Goal: Task Accomplishment & Management: Use online tool/utility

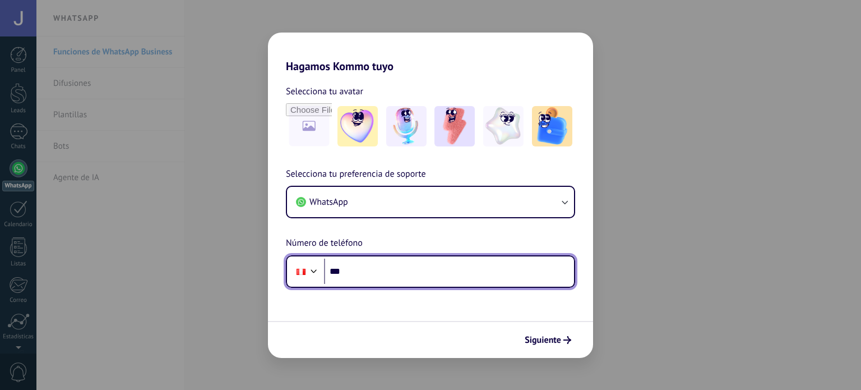
click at [381, 277] on input "***" at bounding box center [449, 271] width 250 height 26
type input "**********"
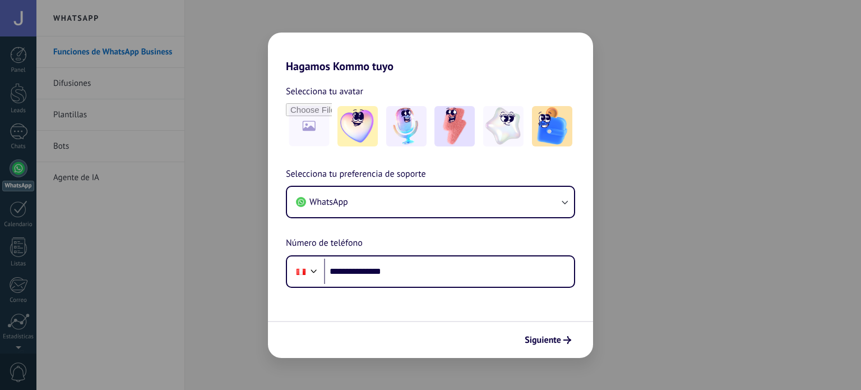
click at [177, 188] on div "**********" at bounding box center [430, 195] width 861 height 390
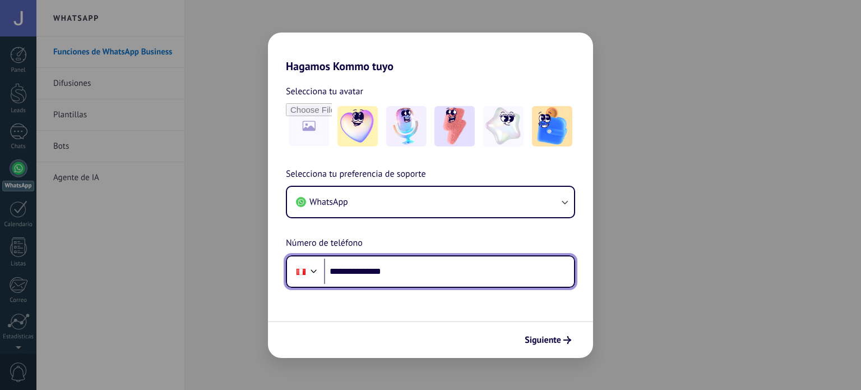
click at [428, 261] on input "**********" at bounding box center [449, 271] width 250 height 26
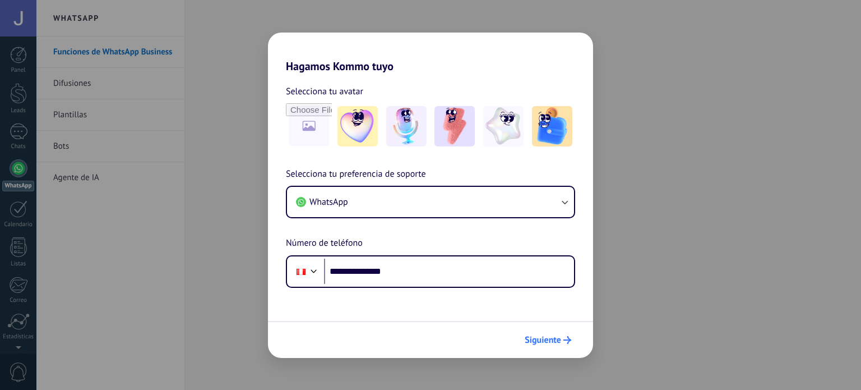
click at [555, 342] on span "Siguiente" at bounding box center [543, 340] width 36 height 8
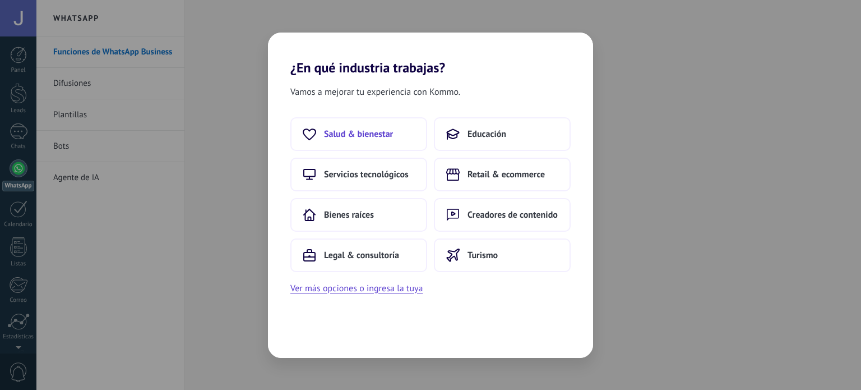
click at [385, 129] on span "Salud & bienestar" at bounding box center [358, 133] width 69 height 11
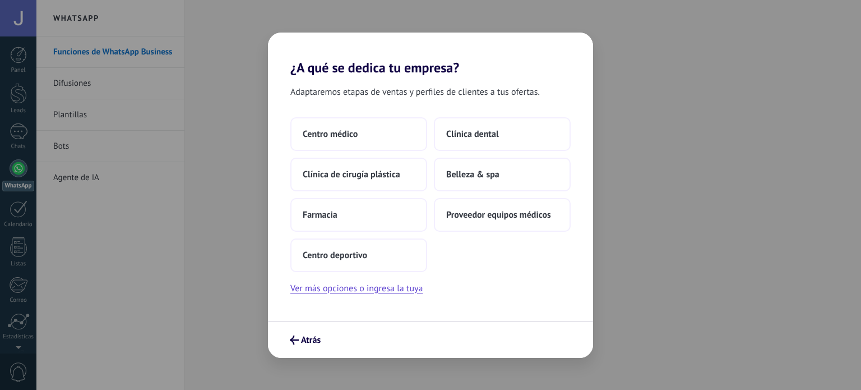
click at [492, 191] on div "Centro médico Clínica dental Clínica de cirugía plástica Belleza & spa Farmacia…" at bounding box center [430, 194] width 280 height 155
click at [479, 177] on span "Belleza & spa" at bounding box center [472, 174] width 53 height 11
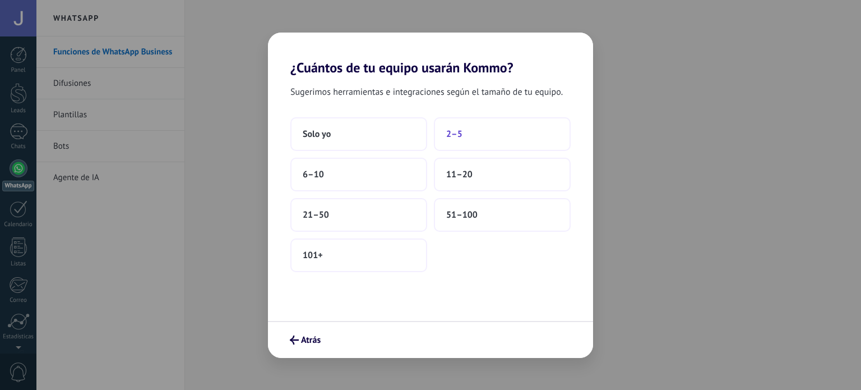
click at [461, 132] on span "2–5" at bounding box center [454, 133] width 16 height 11
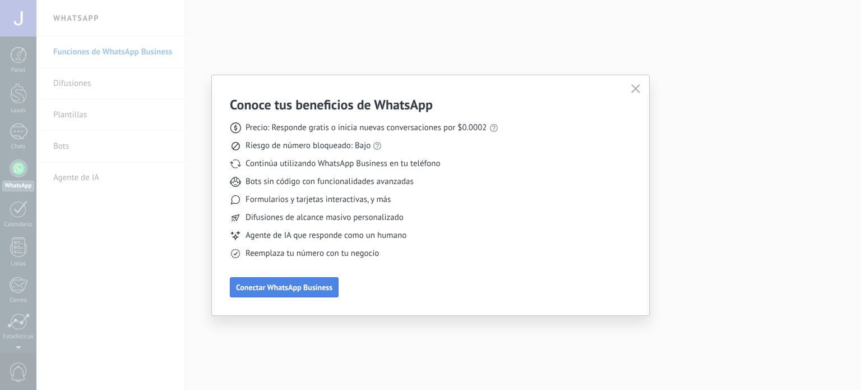
click at [308, 295] on button "Conectar WhatsApp Business" at bounding box center [284, 287] width 109 height 20
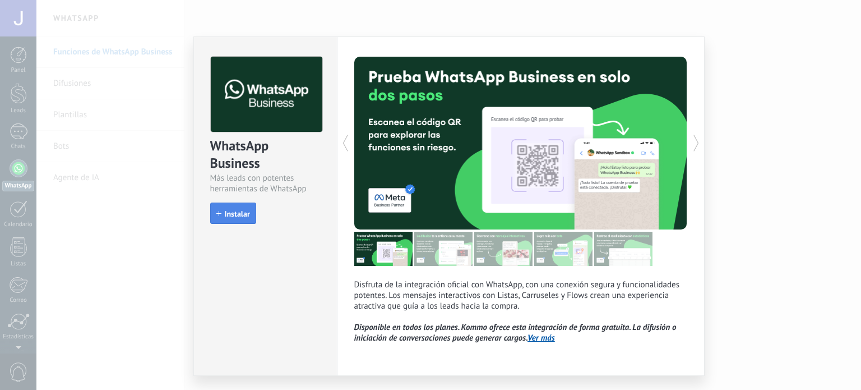
click at [226, 215] on span "Instalar" at bounding box center [237, 214] width 25 height 8
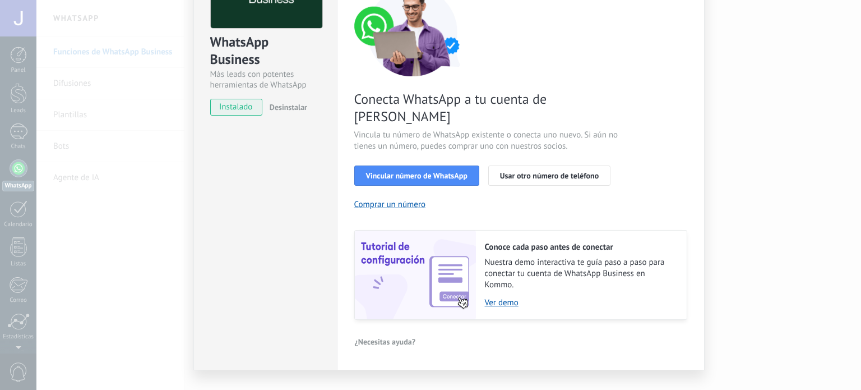
scroll to position [108, 0]
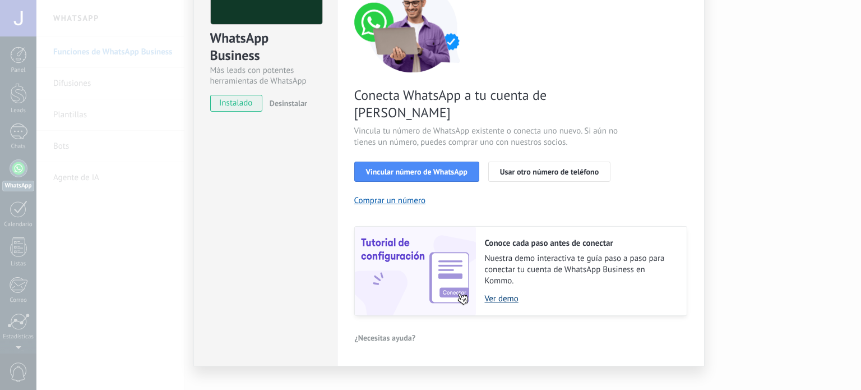
click at [497, 293] on link "Ver demo" at bounding box center [580, 298] width 191 height 11
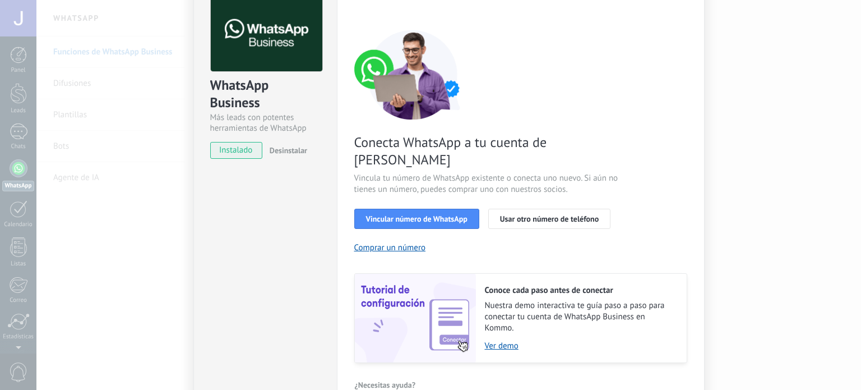
scroll to position [58, 0]
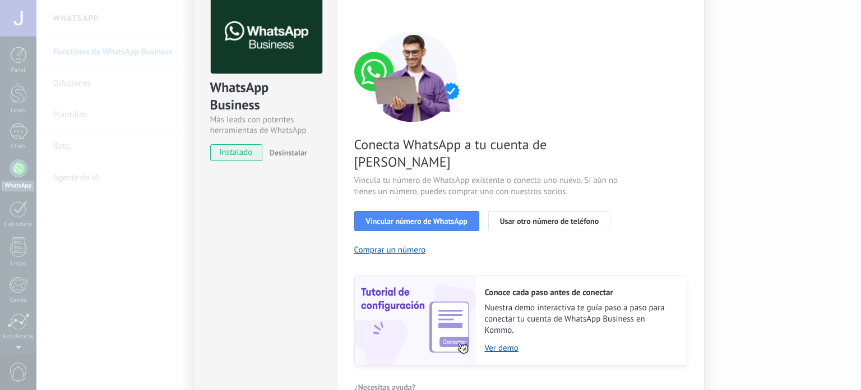
click at [240, 154] on span "instalado" at bounding box center [236, 152] width 51 height 17
click at [442, 211] on button "Vincular número de WhatsApp" at bounding box center [416, 221] width 125 height 20
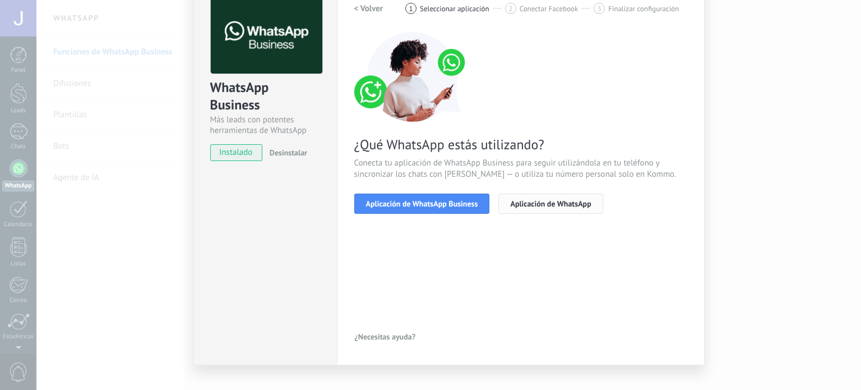
click at [532, 206] on span "Aplicación de WhatsApp" at bounding box center [550, 204] width 81 height 8
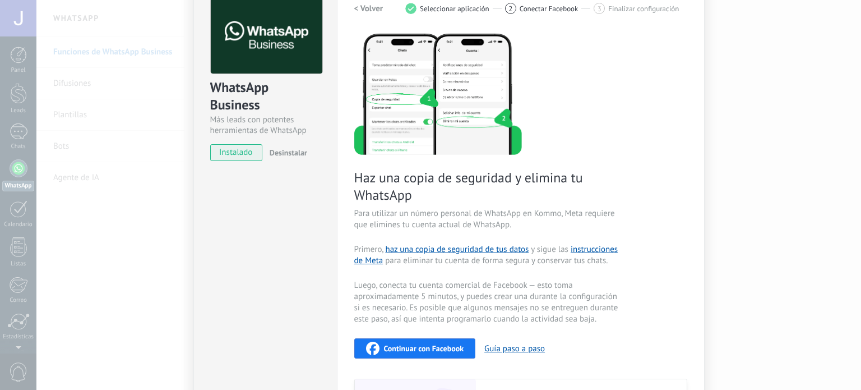
click at [374, 6] on h2 "< Volver" at bounding box center [368, 8] width 29 height 11
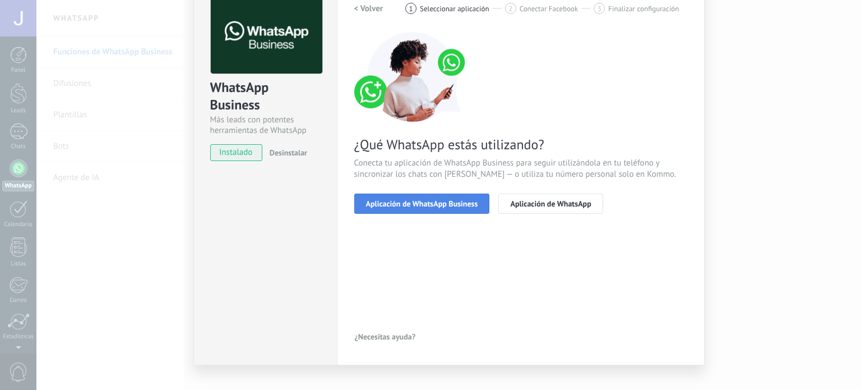
click at [407, 201] on span "Aplicación de WhatsApp Business" at bounding box center [422, 204] width 112 height 8
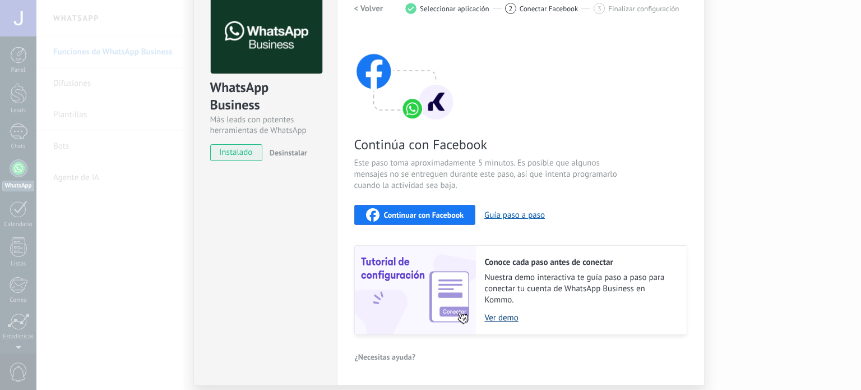
click at [485, 320] on link "Ver demo" at bounding box center [580, 317] width 191 height 11
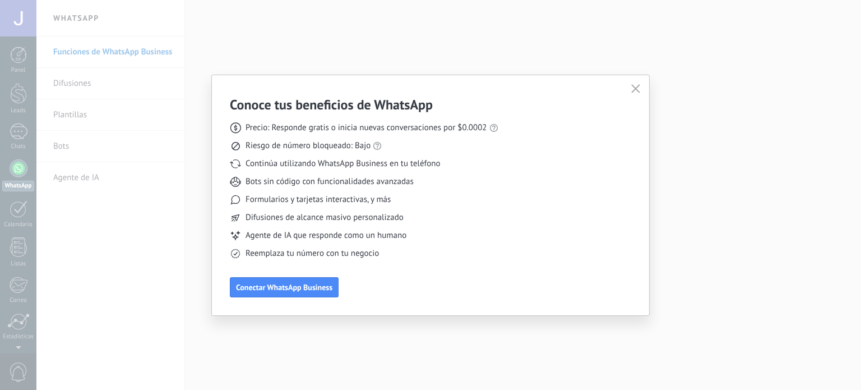
click at [637, 82] on button "button" at bounding box center [635, 89] width 15 height 16
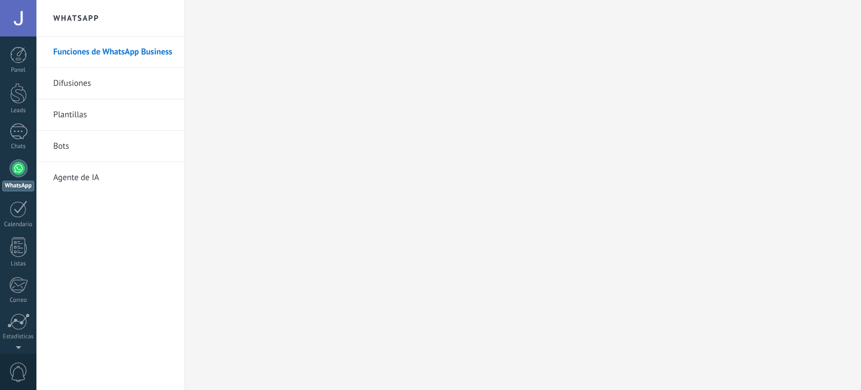
scroll to position [76, 0]
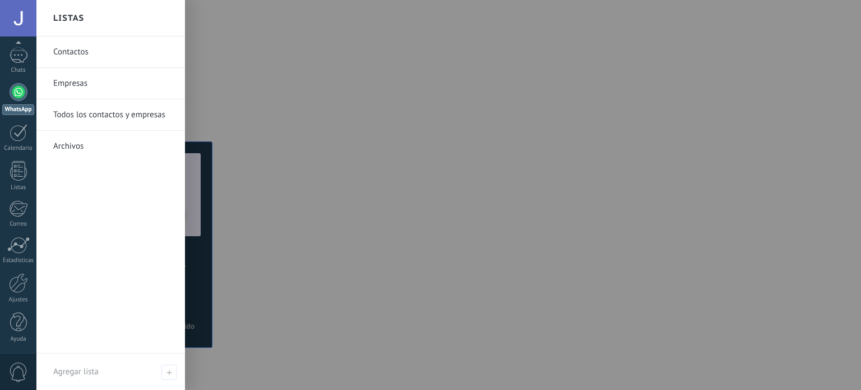
click at [82, 47] on link "Contactos" at bounding box center [113, 51] width 121 height 31
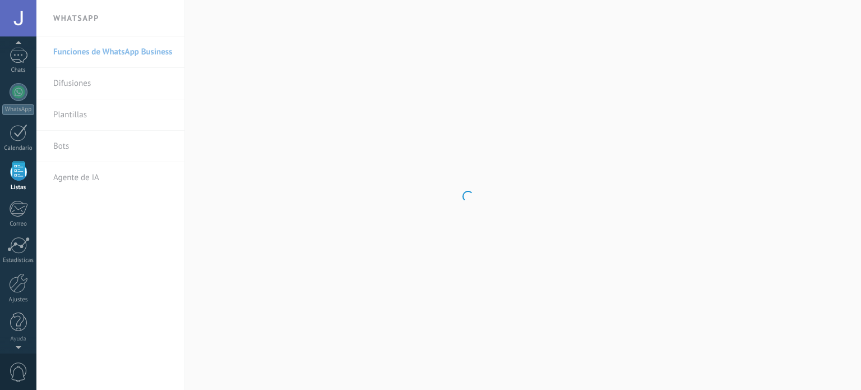
scroll to position [69, 0]
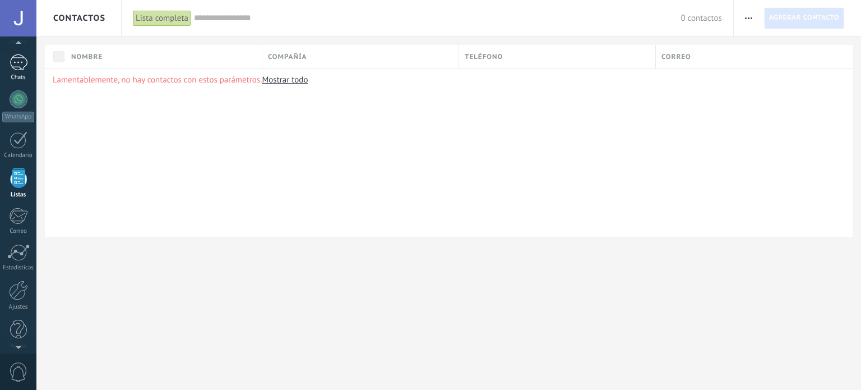
click at [18, 70] on div at bounding box center [19, 62] width 18 height 16
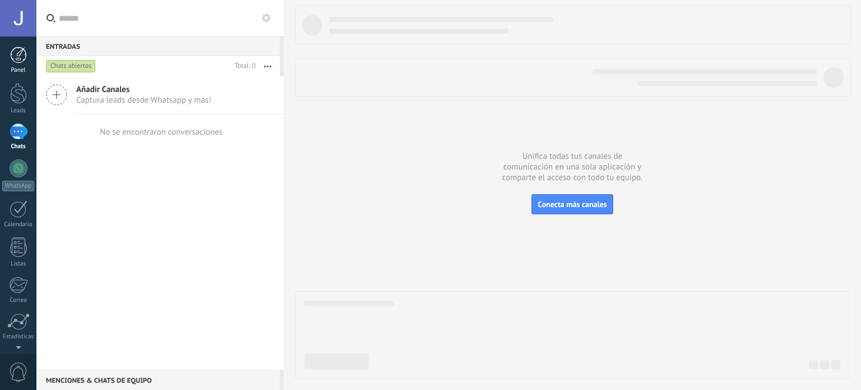
click at [17, 55] on div at bounding box center [18, 55] width 17 height 17
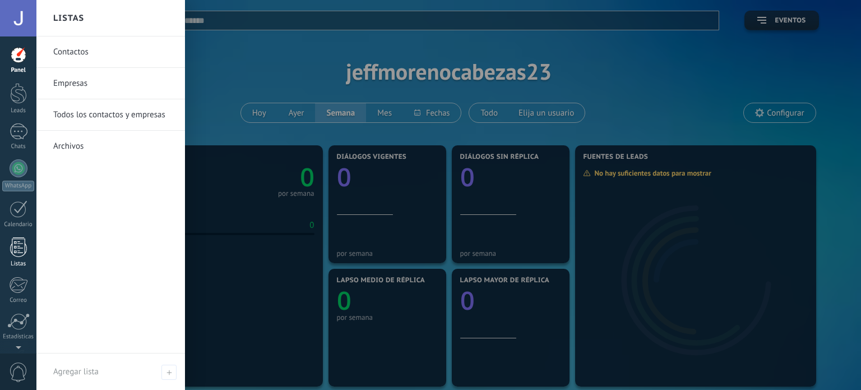
click at [16, 244] on div at bounding box center [18, 247] width 17 height 20
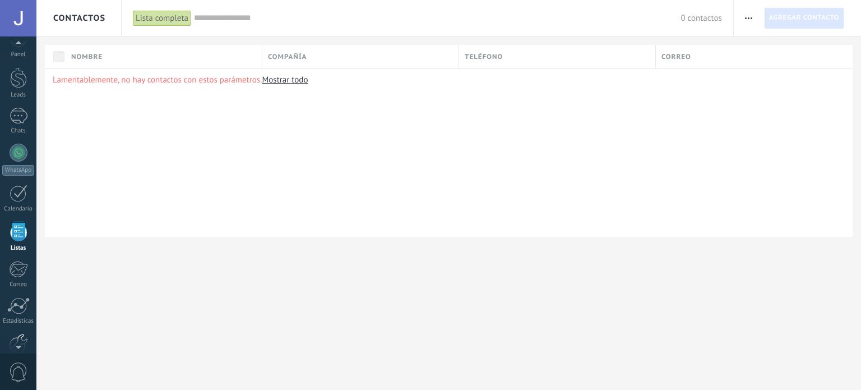
scroll to position [34, 0]
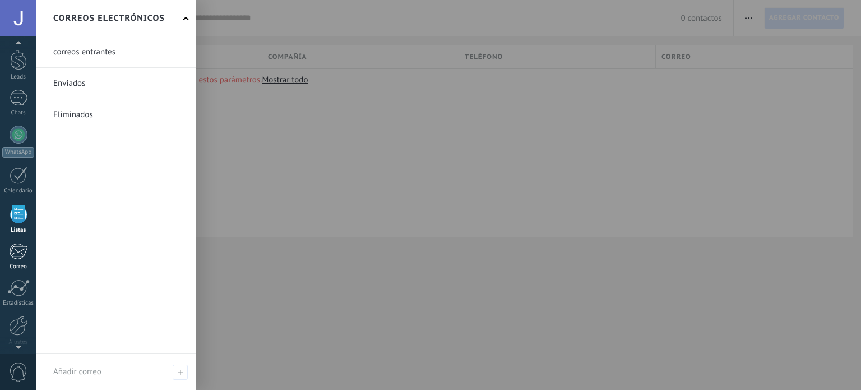
click at [8, 251] on link "Correo" at bounding box center [18, 256] width 36 height 27
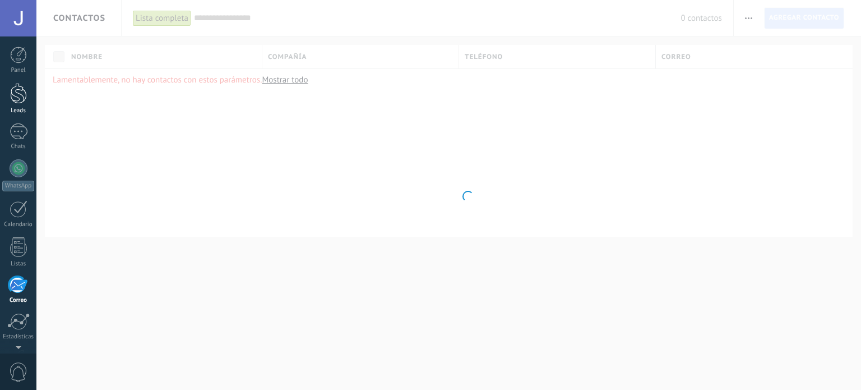
click at [16, 96] on div at bounding box center [18, 93] width 17 height 21
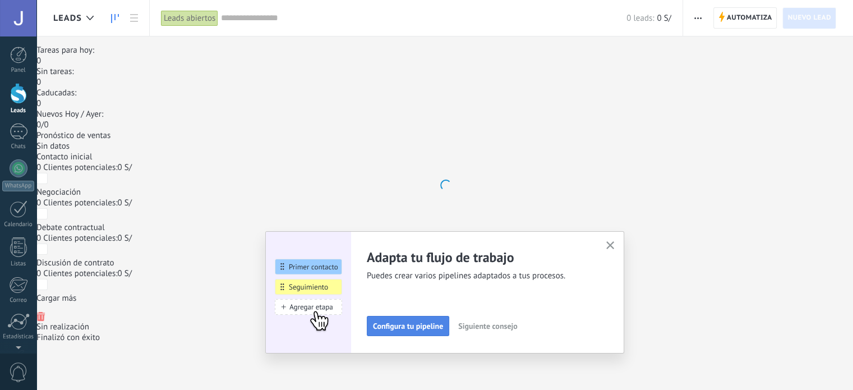
click at [429, 330] on span "Configura tu pipeline" at bounding box center [408, 326] width 70 height 8
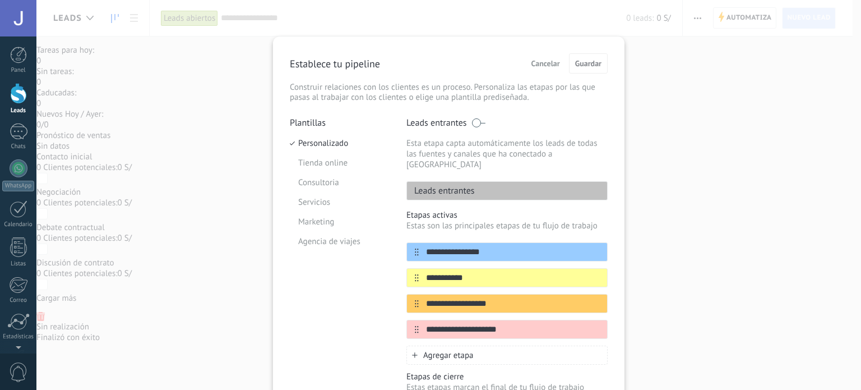
click at [658, 186] on div "**********" at bounding box center [448, 195] width 825 height 390
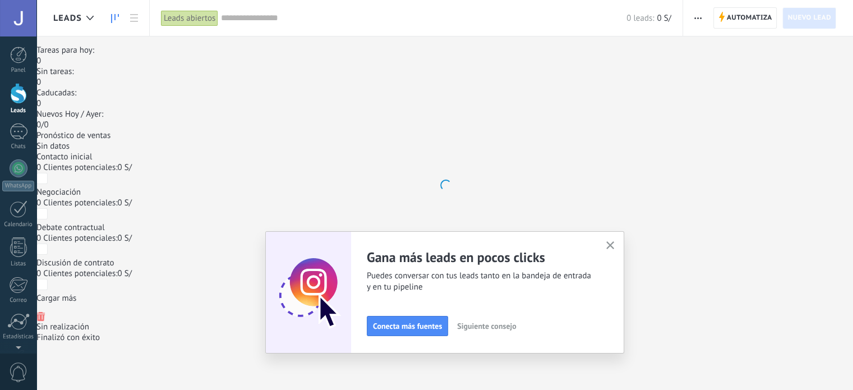
click at [614, 247] on icon "button" at bounding box center [610, 245] width 8 height 8
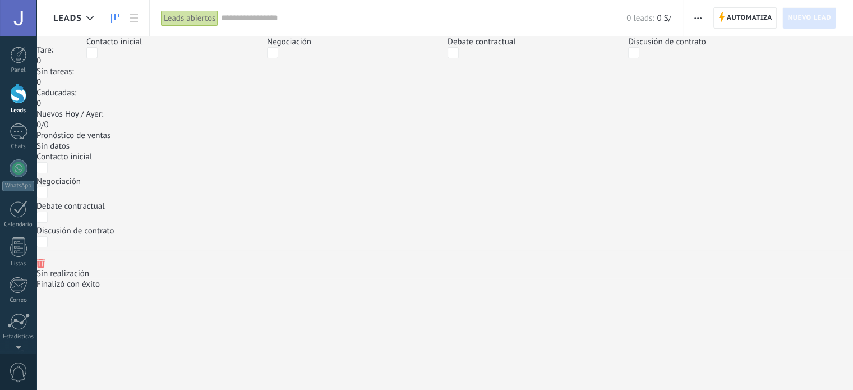
scroll to position [2, 0]
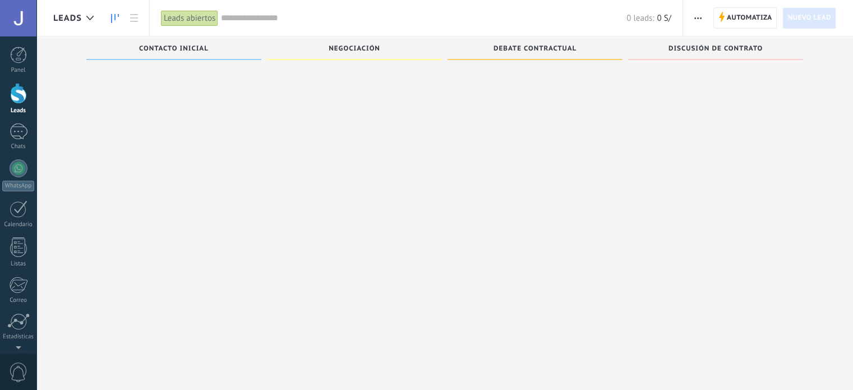
click at [351, 50] on span "Negociación" at bounding box center [354, 49] width 52 height 8
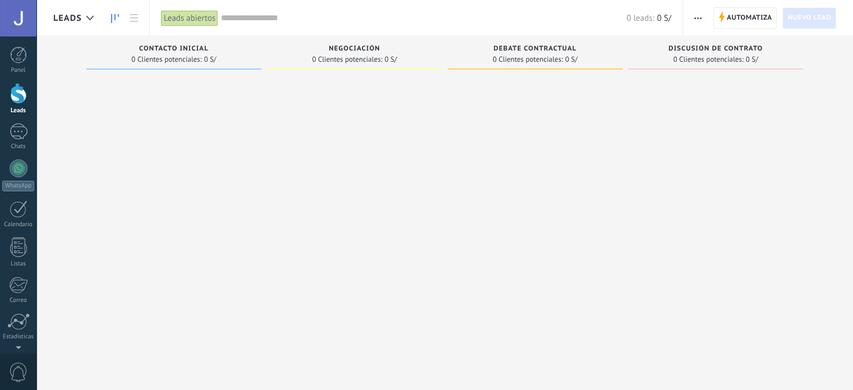
click at [178, 47] on span "Contacto inicial" at bounding box center [174, 49] width 70 height 8
click at [177, 23] on div "Leads abiertos" at bounding box center [189, 18] width 57 height 16
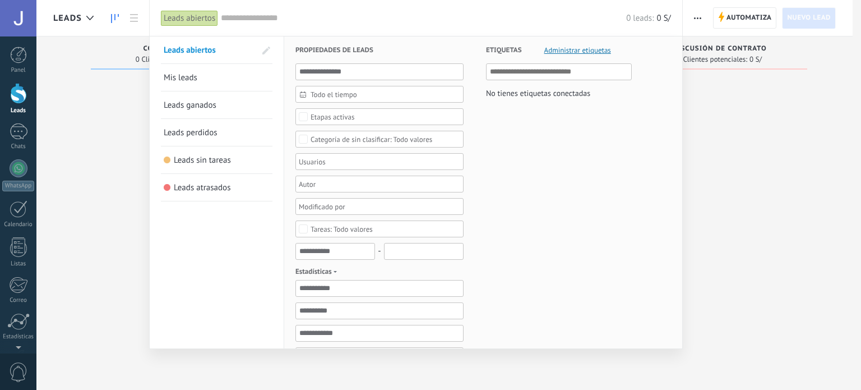
click at [725, 141] on div at bounding box center [430, 195] width 861 height 390
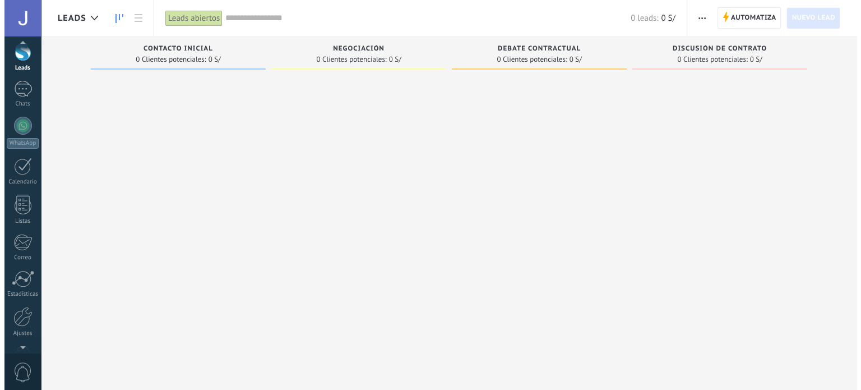
scroll to position [76, 0]
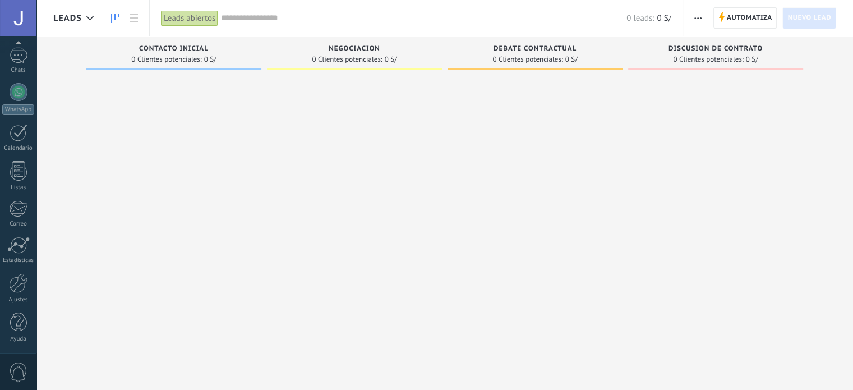
click at [17, 374] on span "0" at bounding box center [18, 372] width 19 height 20
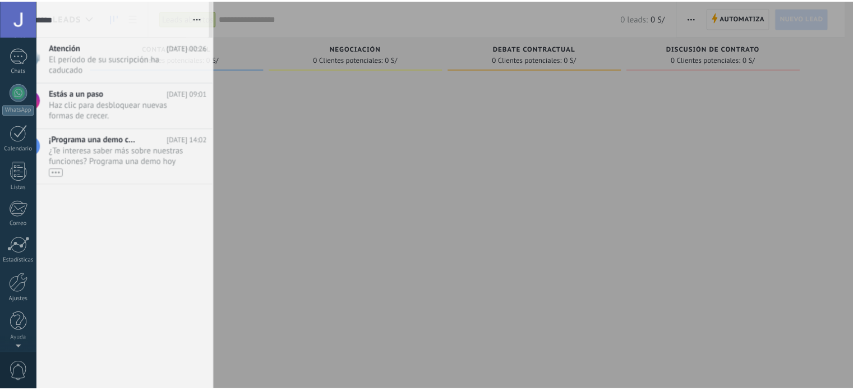
scroll to position [0, 0]
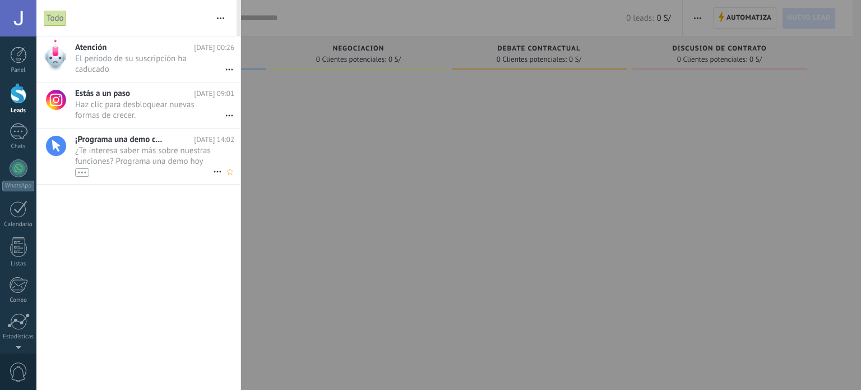
click at [115, 147] on span "¿Te interesa saber más sobre nuestras funciones? Programa una demo [DATE] mismo…" at bounding box center [144, 160] width 138 height 31
click at [387, 170] on div at bounding box center [430, 195] width 861 height 390
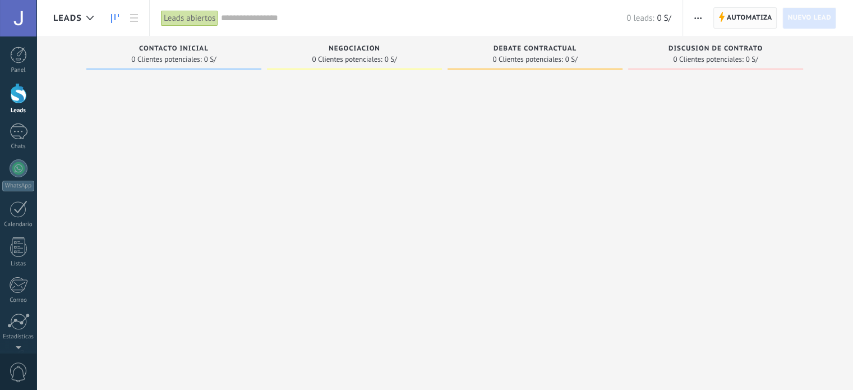
click at [731, 18] on span "Automatiza" at bounding box center [748, 18] width 45 height 20
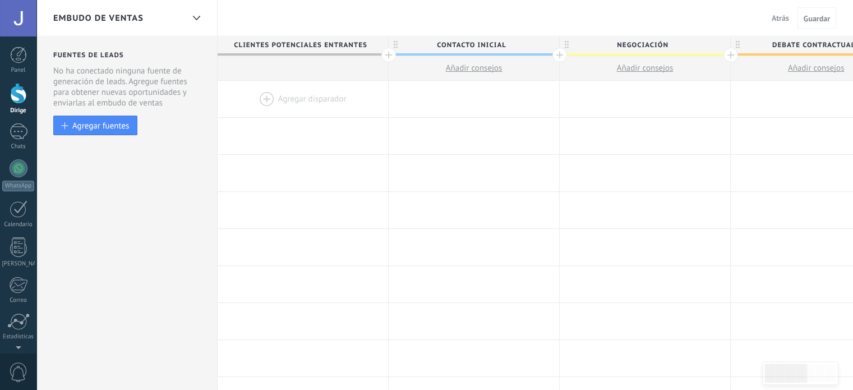
click at [280, 100] on div at bounding box center [302, 99] width 170 height 36
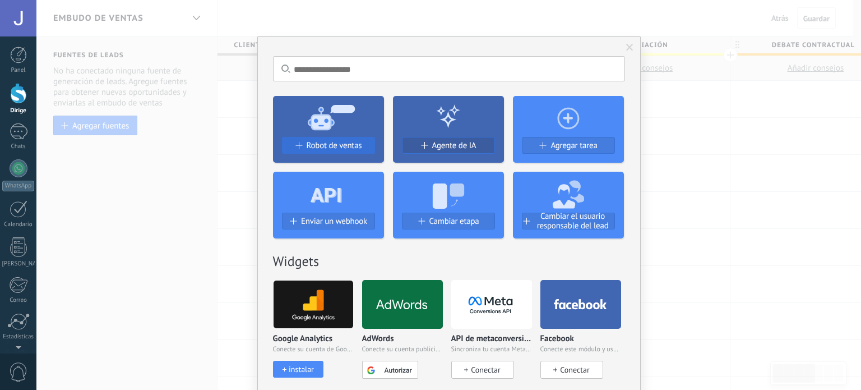
click at [316, 137] on div "Robot de ventas" at bounding box center [328, 150] width 111 height 26
click at [437, 123] on icon at bounding box center [448, 116] width 25 height 25
click at [436, 143] on font "Agente de IA" at bounding box center [454, 145] width 44 height 11
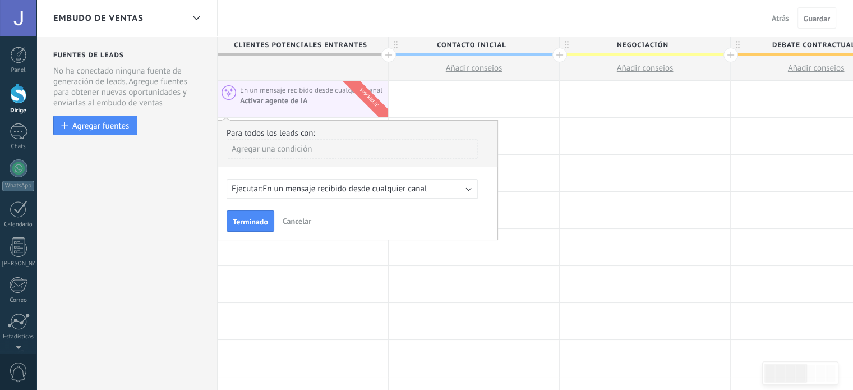
click at [427, 189] on span "En un mensaje recibido desde cualquier canal" at bounding box center [344, 188] width 164 height 11
click at [257, 216] on font "Terminado" at bounding box center [250, 221] width 35 height 10
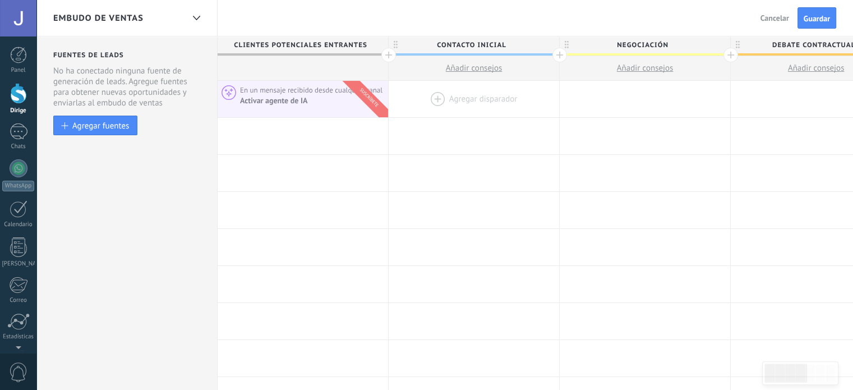
click at [420, 104] on div at bounding box center [473, 99] width 170 height 36
click at [439, 100] on div at bounding box center [473, 99] width 170 height 36
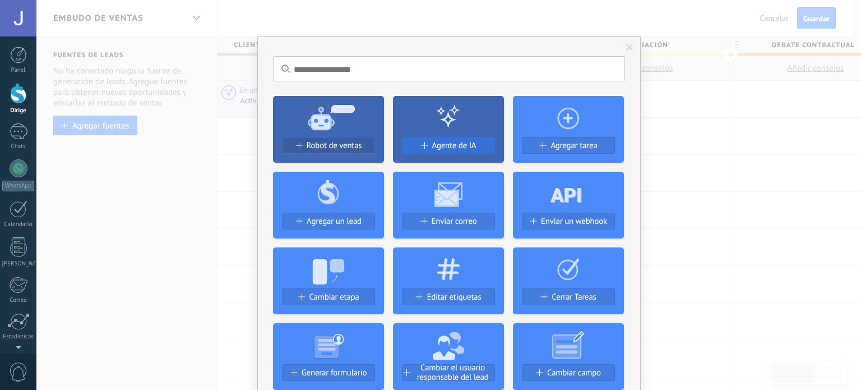
click at [437, 143] on font "Agente de IA" at bounding box center [454, 145] width 44 height 11
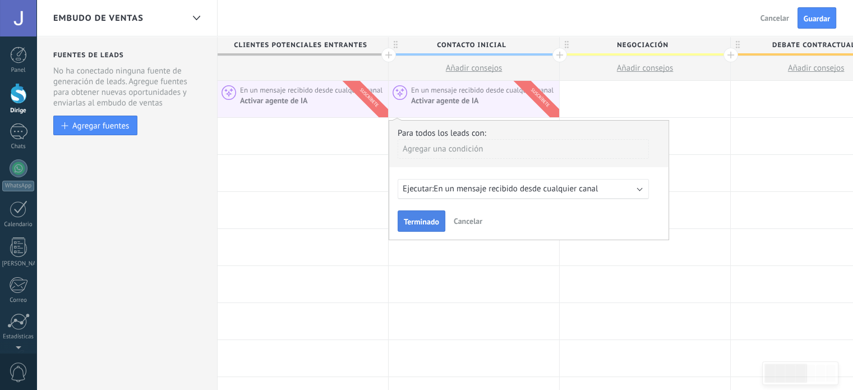
click at [422, 219] on font "Terminado" at bounding box center [421, 221] width 35 height 10
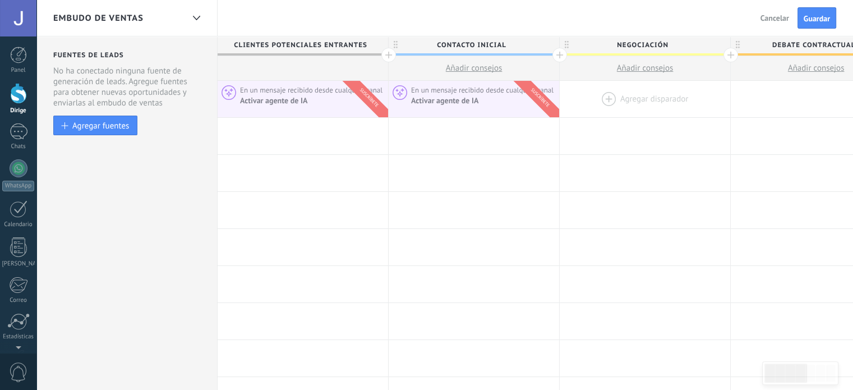
click at [601, 99] on div at bounding box center [644, 99] width 170 height 36
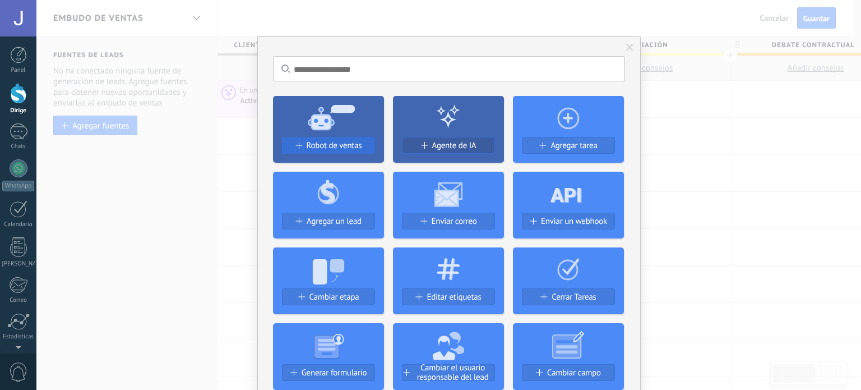
click at [325, 147] on font "Robot de ventas" at bounding box center [334, 145] width 55 height 11
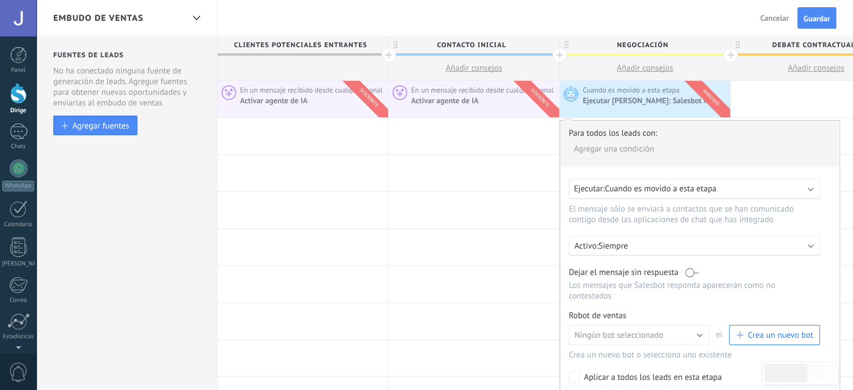
click at [698, 95] on div "Ejecutar [PERSON_NAME]: Salesbot #" at bounding box center [654, 100] width 145 height 11
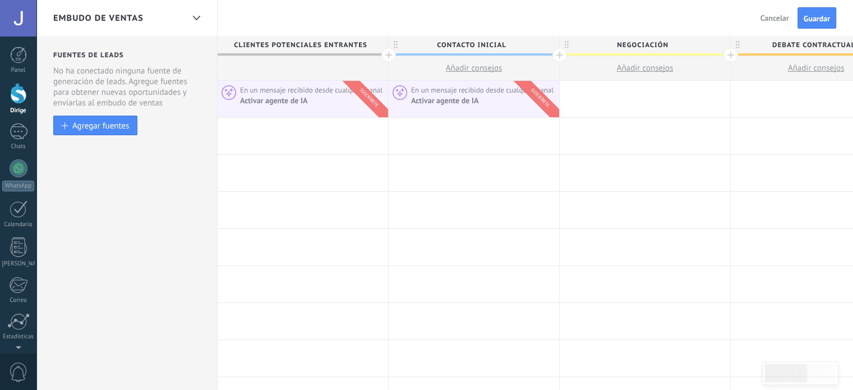
click at [640, 103] on div at bounding box center [644, 99] width 170 height 36
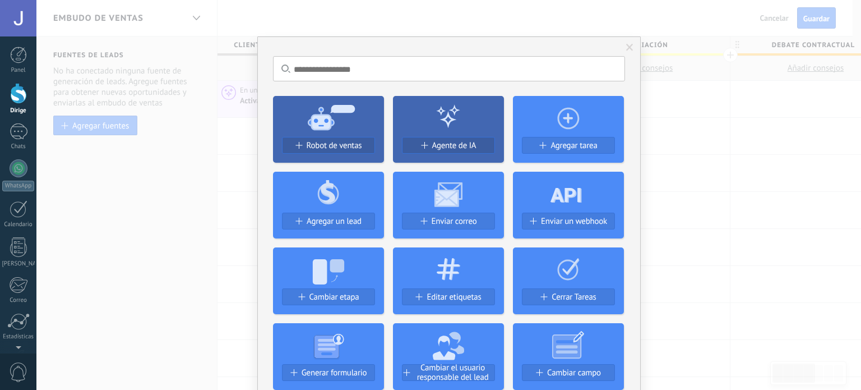
click at [465, 170] on div "Robot de ventas Agente de IA Agregar tarea Agregar un lead Enviar correo Enviar…" at bounding box center [449, 276] width 352 height 378
click at [446, 144] on font "Agente de IA" at bounding box center [454, 145] width 44 height 11
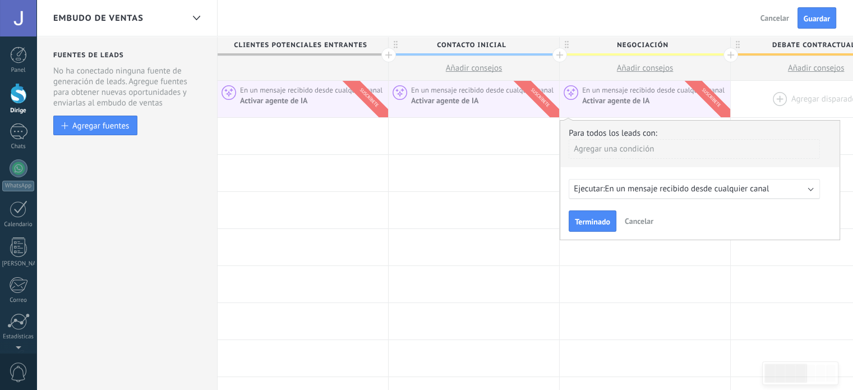
click at [775, 94] on div at bounding box center [815, 99] width 170 height 36
